Goal: Task Accomplishment & Management: Use online tool/utility

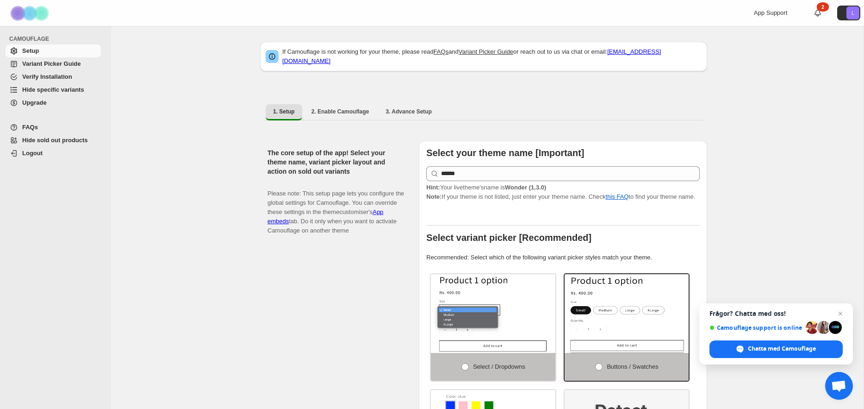
click at [47, 75] on span "Verify Installation" at bounding box center [47, 76] width 50 height 7
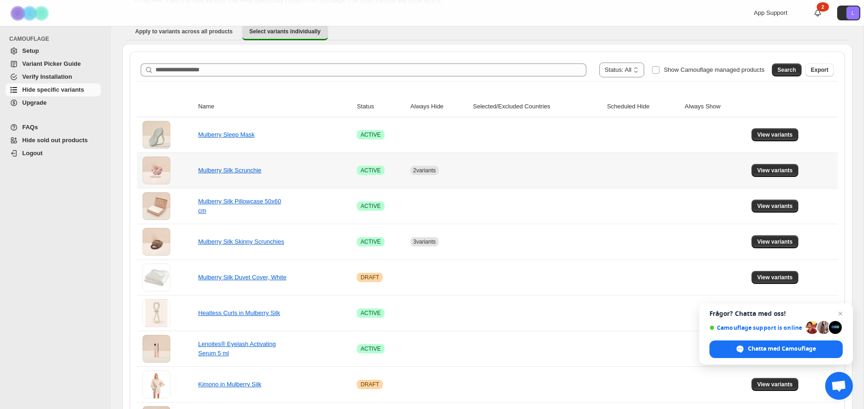
scroll to position [80, 0]
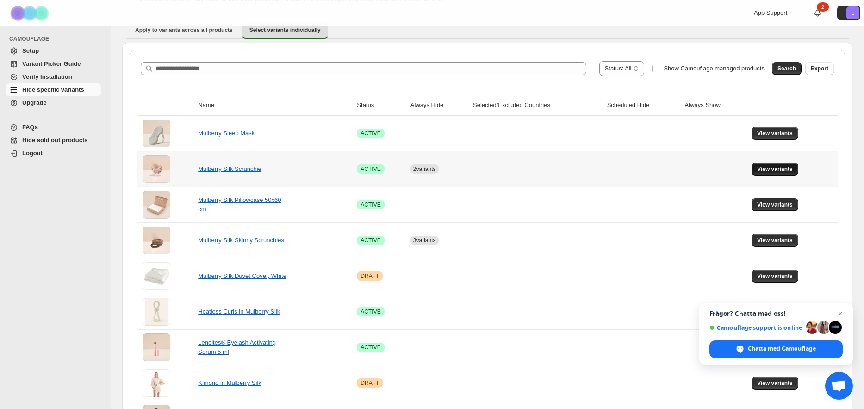
click at [756, 168] on button "View variants" at bounding box center [774, 168] width 47 height 13
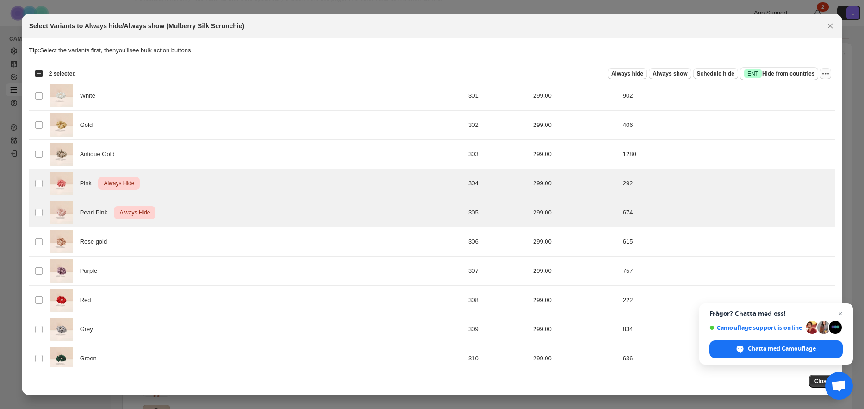
click at [823, 71] on icon "More actions" at bounding box center [825, 73] width 9 height 9
click at [789, 93] on span "Undo always hide" at bounding box center [782, 91] width 48 height 7
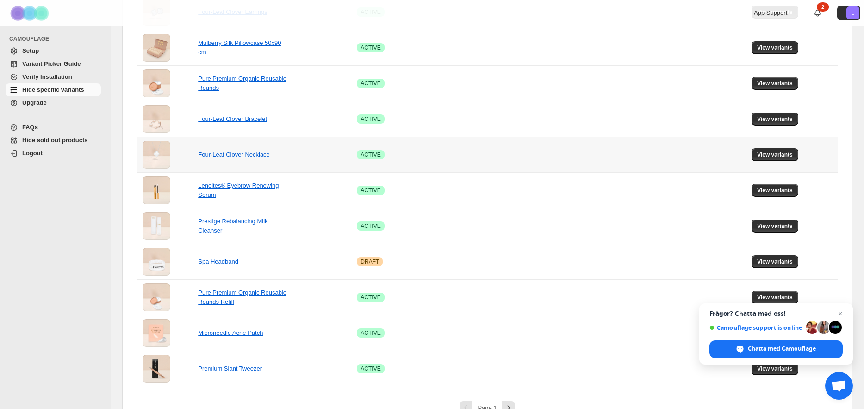
scroll to position [541, 0]
